Goal: Information Seeking & Learning: Learn about a topic

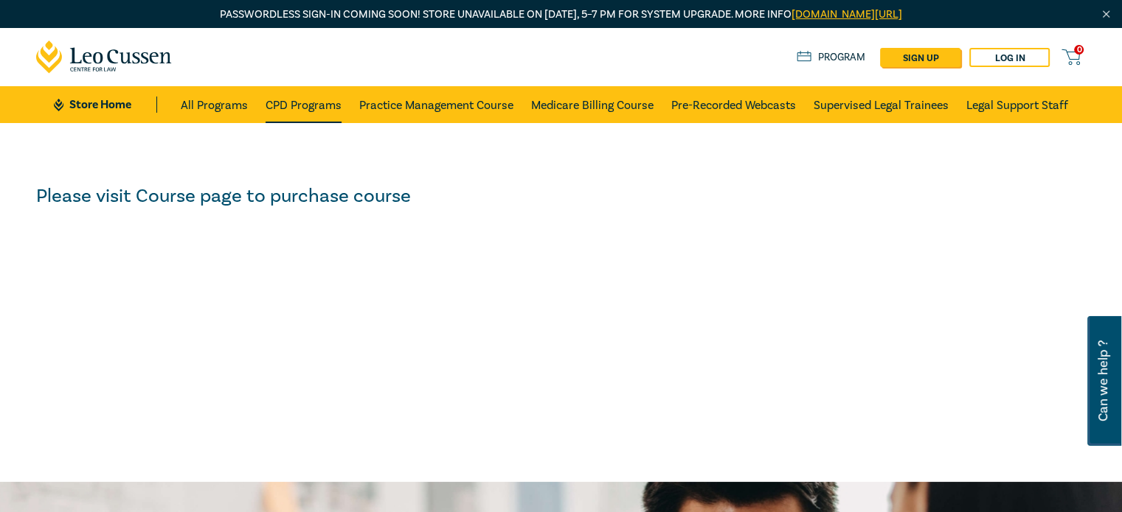
click at [332, 113] on link "CPD Programs" at bounding box center [303, 104] width 76 height 37
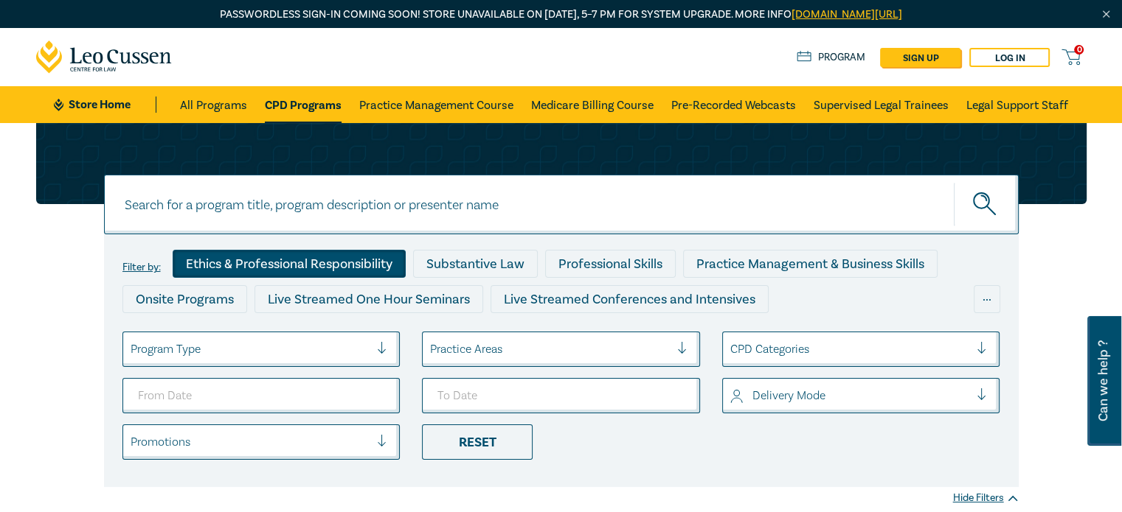
click at [366, 253] on div "Ethics & Professional Responsibility" at bounding box center [289, 264] width 233 height 28
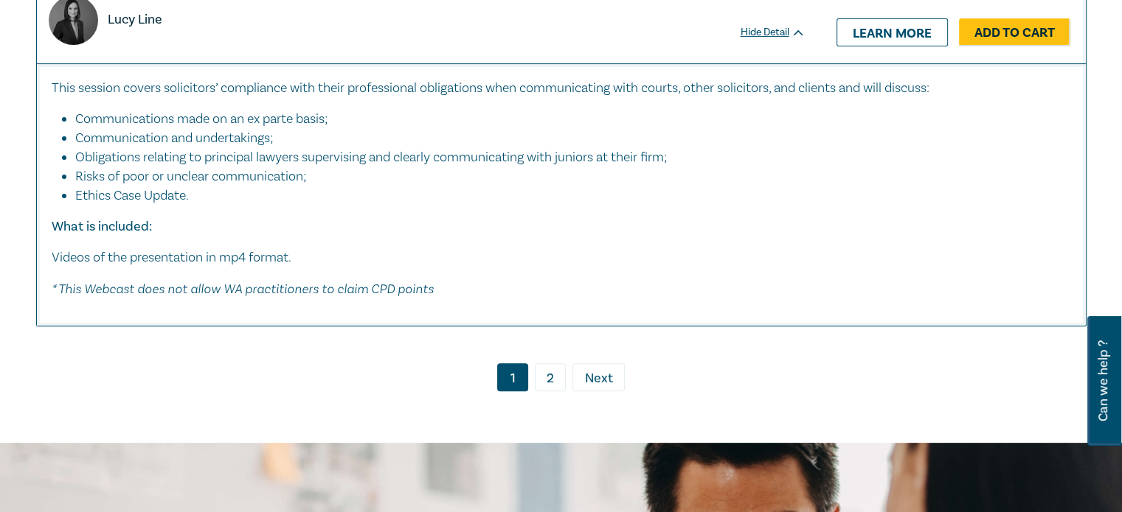
scroll to position [5996, 0]
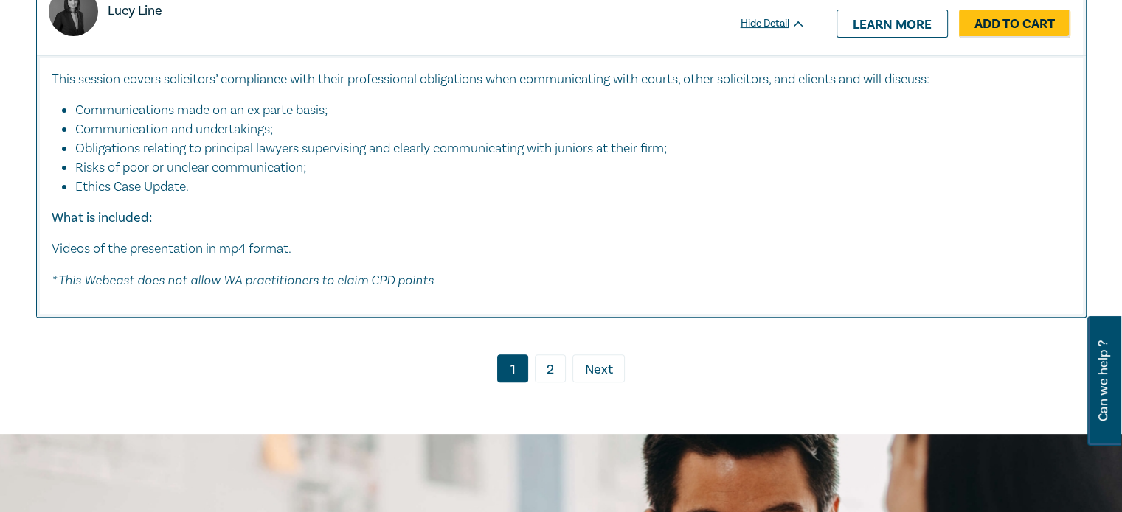
click at [563, 383] on link "2" at bounding box center [550, 369] width 31 height 28
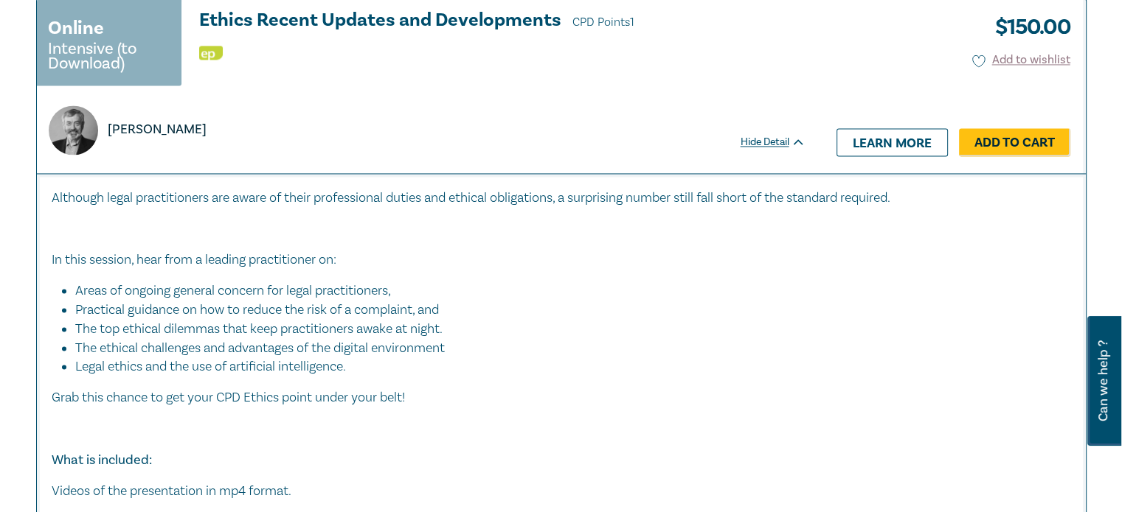
scroll to position [2239, 0]
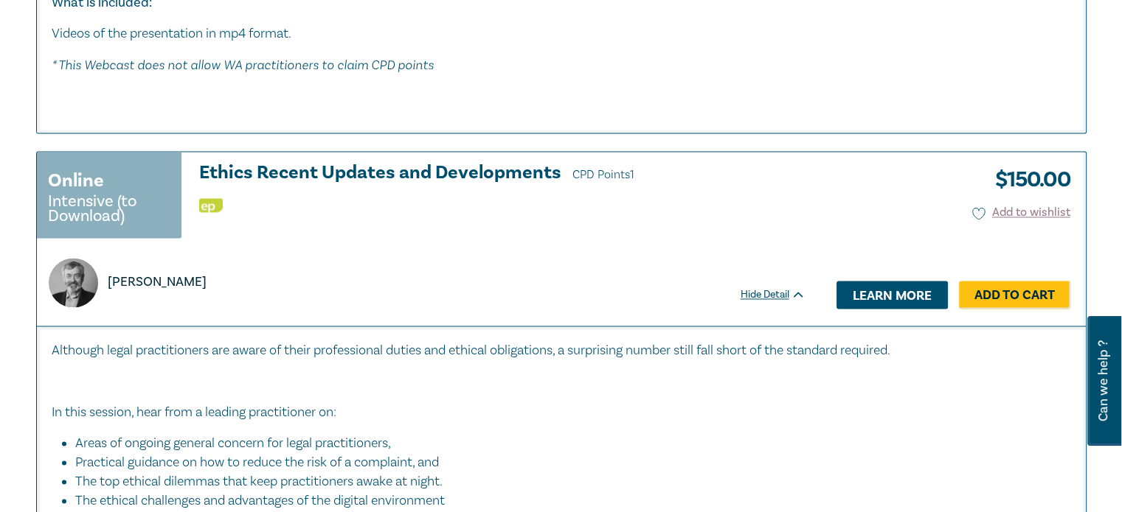
click at [859, 296] on link "Learn more" at bounding box center [891, 295] width 111 height 28
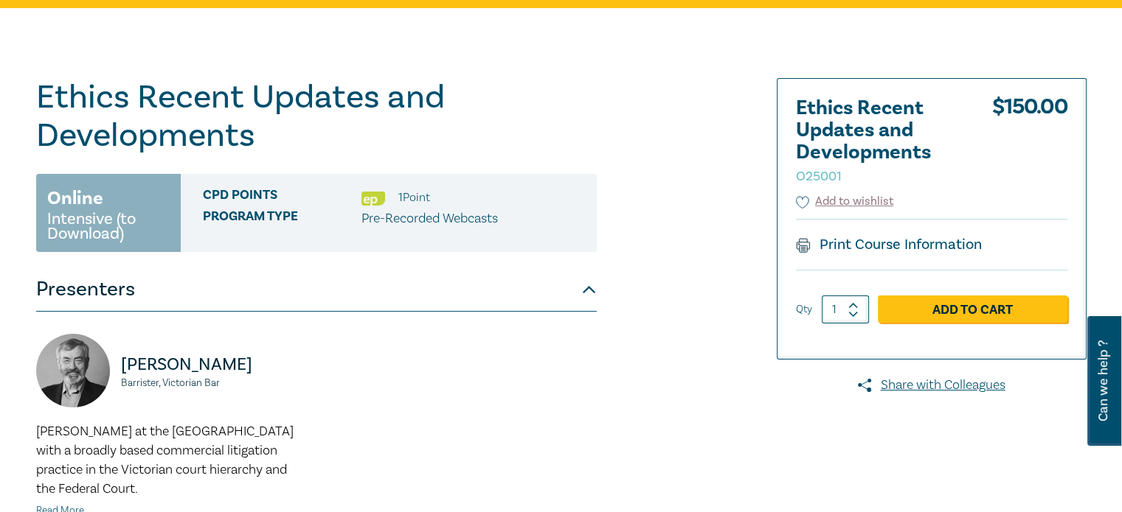
scroll to position [36, 0]
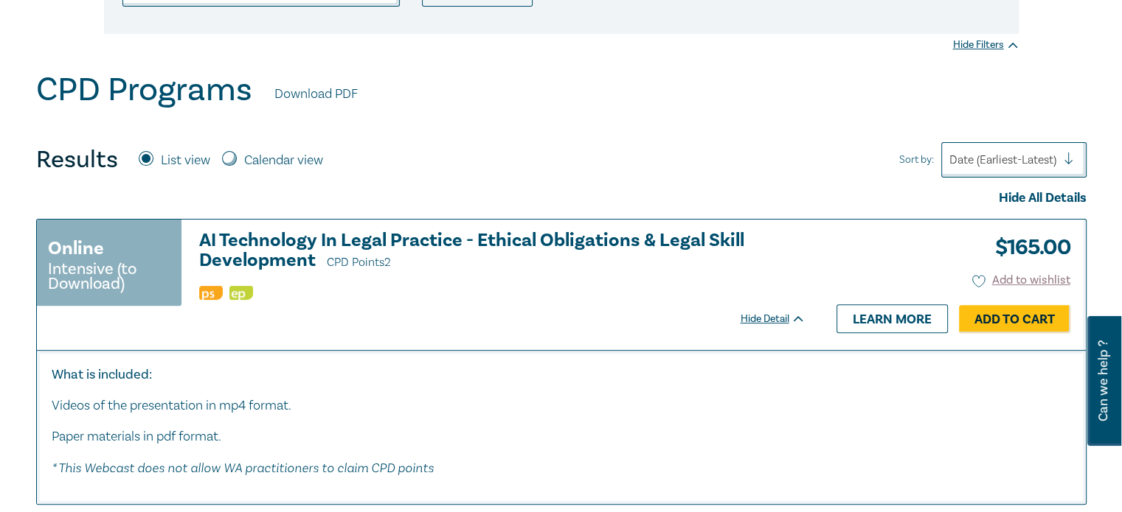
scroll to position [459, 0]
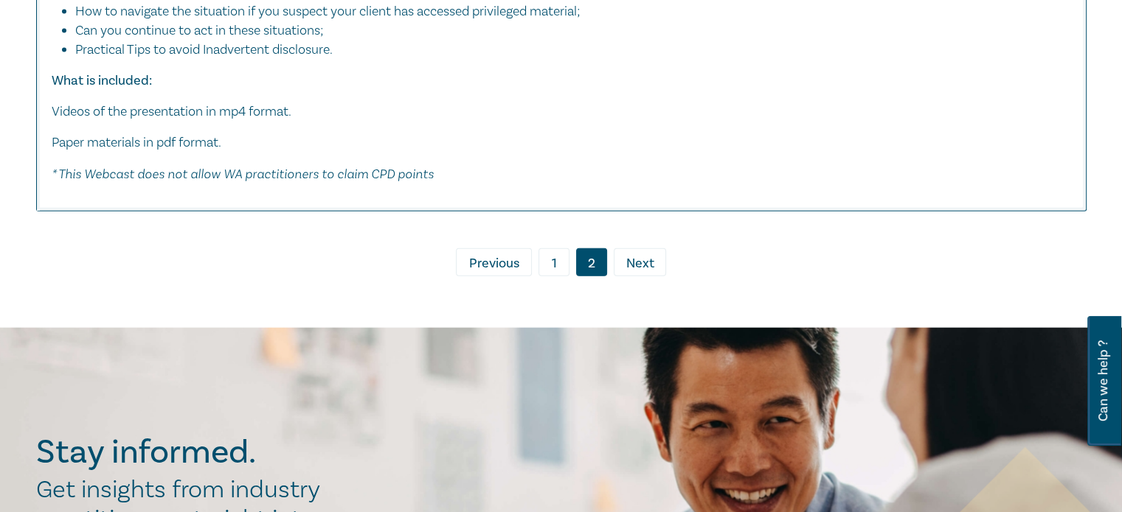
scroll to position [3247, 0]
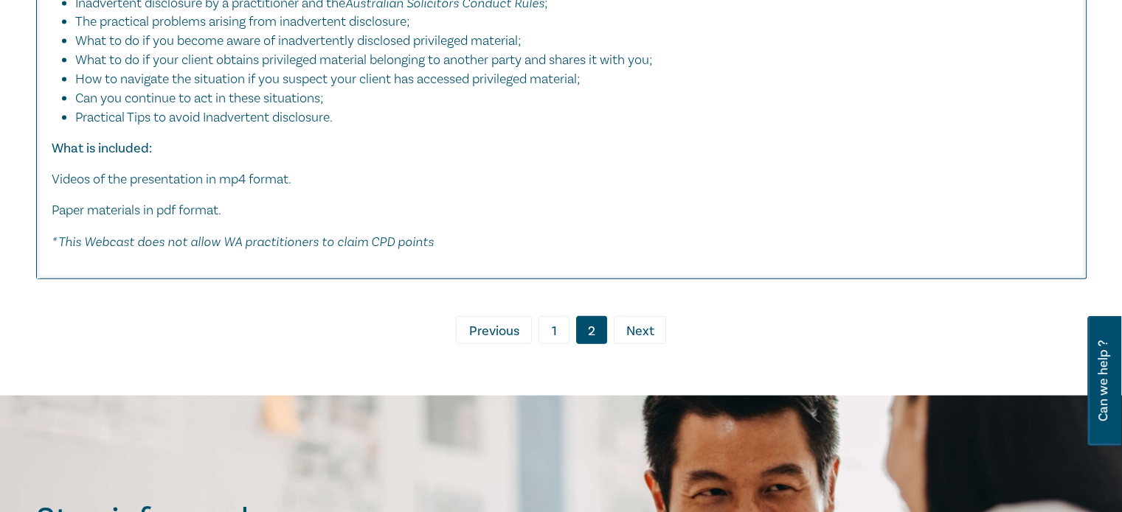
click at [557, 327] on link "1" at bounding box center [553, 330] width 31 height 28
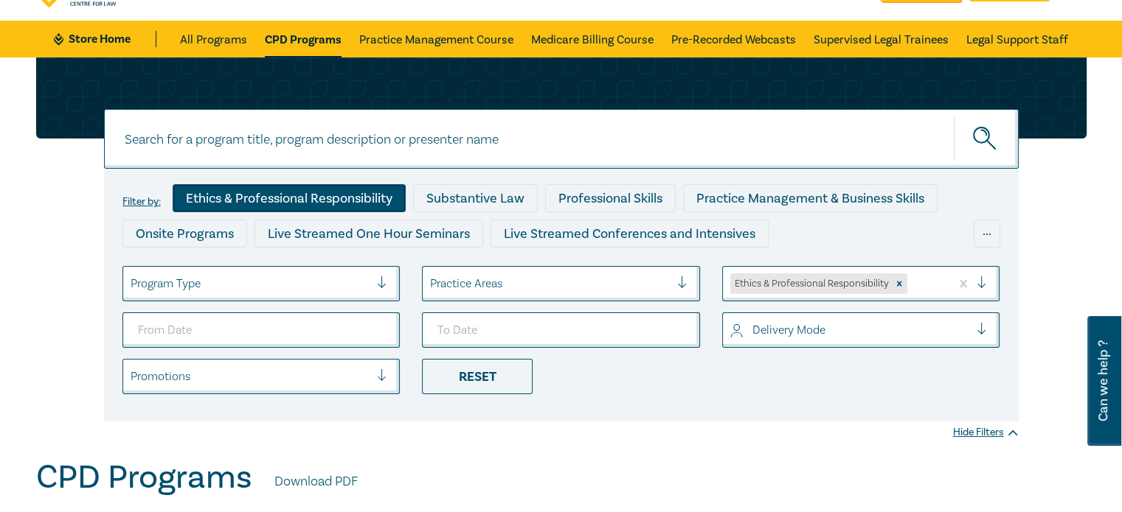
scroll to position [147, 0]
